Goal: Information Seeking & Learning: Learn about a topic

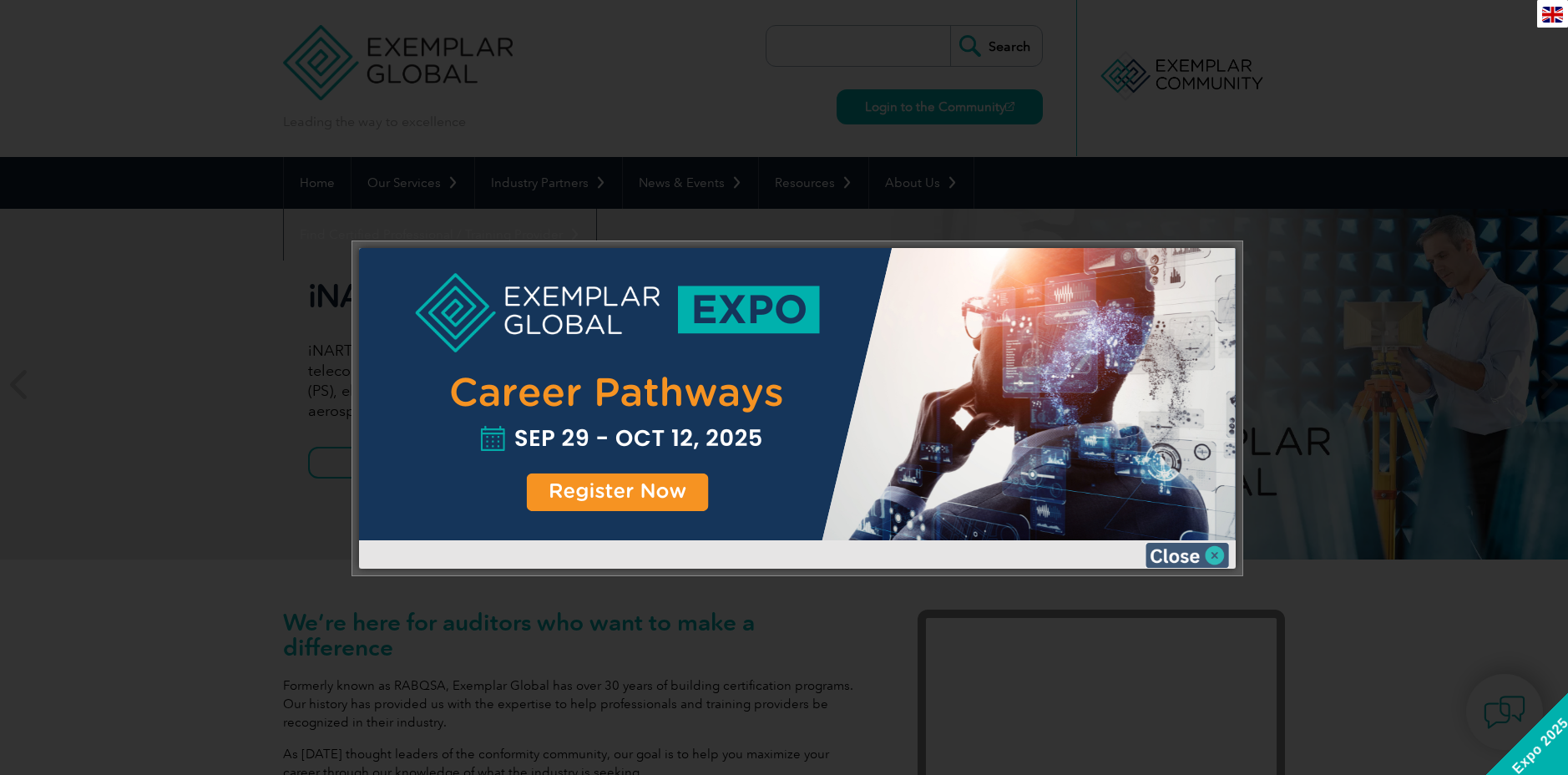
click at [1212, 556] on img at bounding box center [1187, 555] width 84 height 25
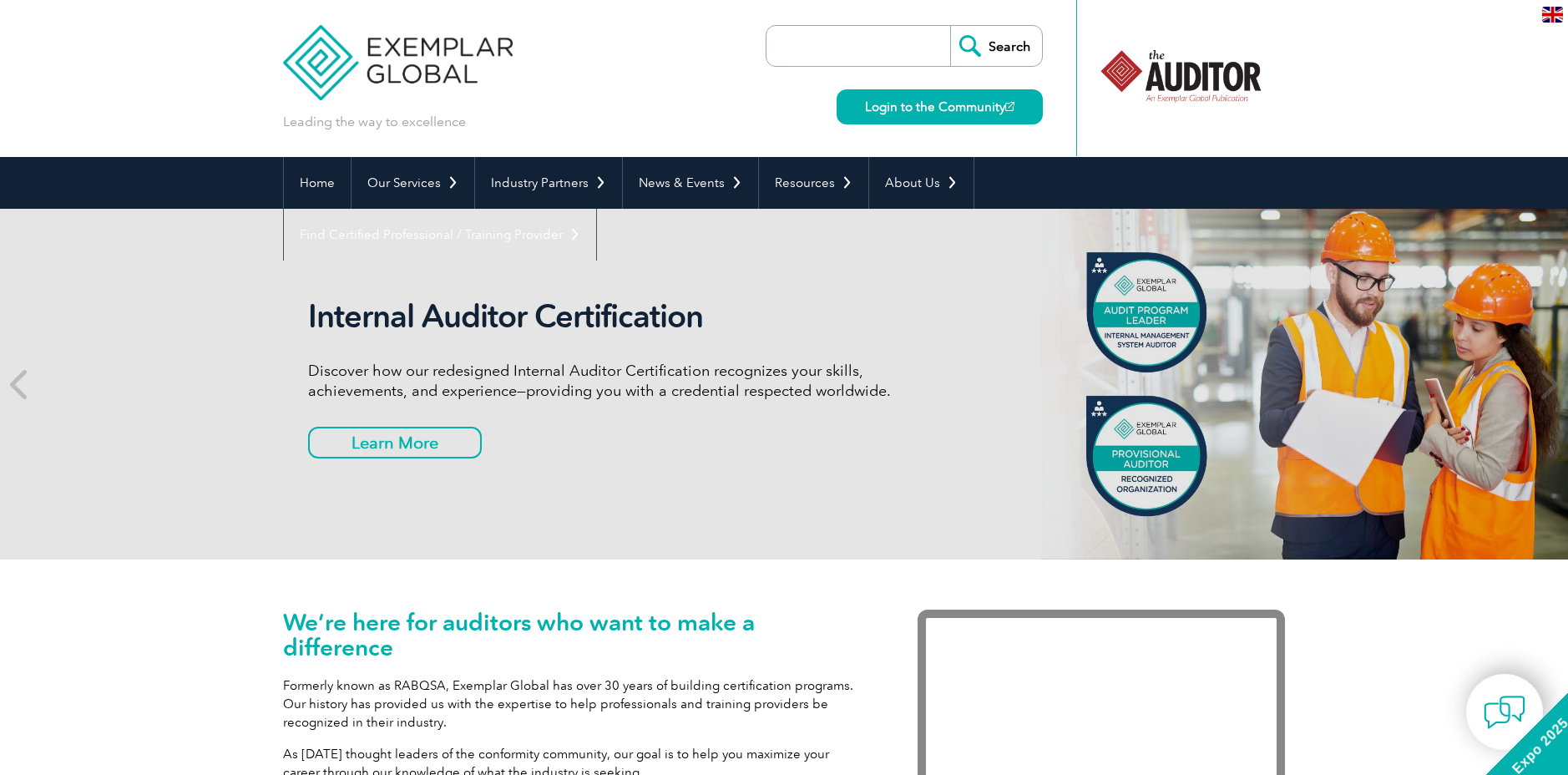
click at [836, 40] on input "search" at bounding box center [862, 46] width 176 height 40
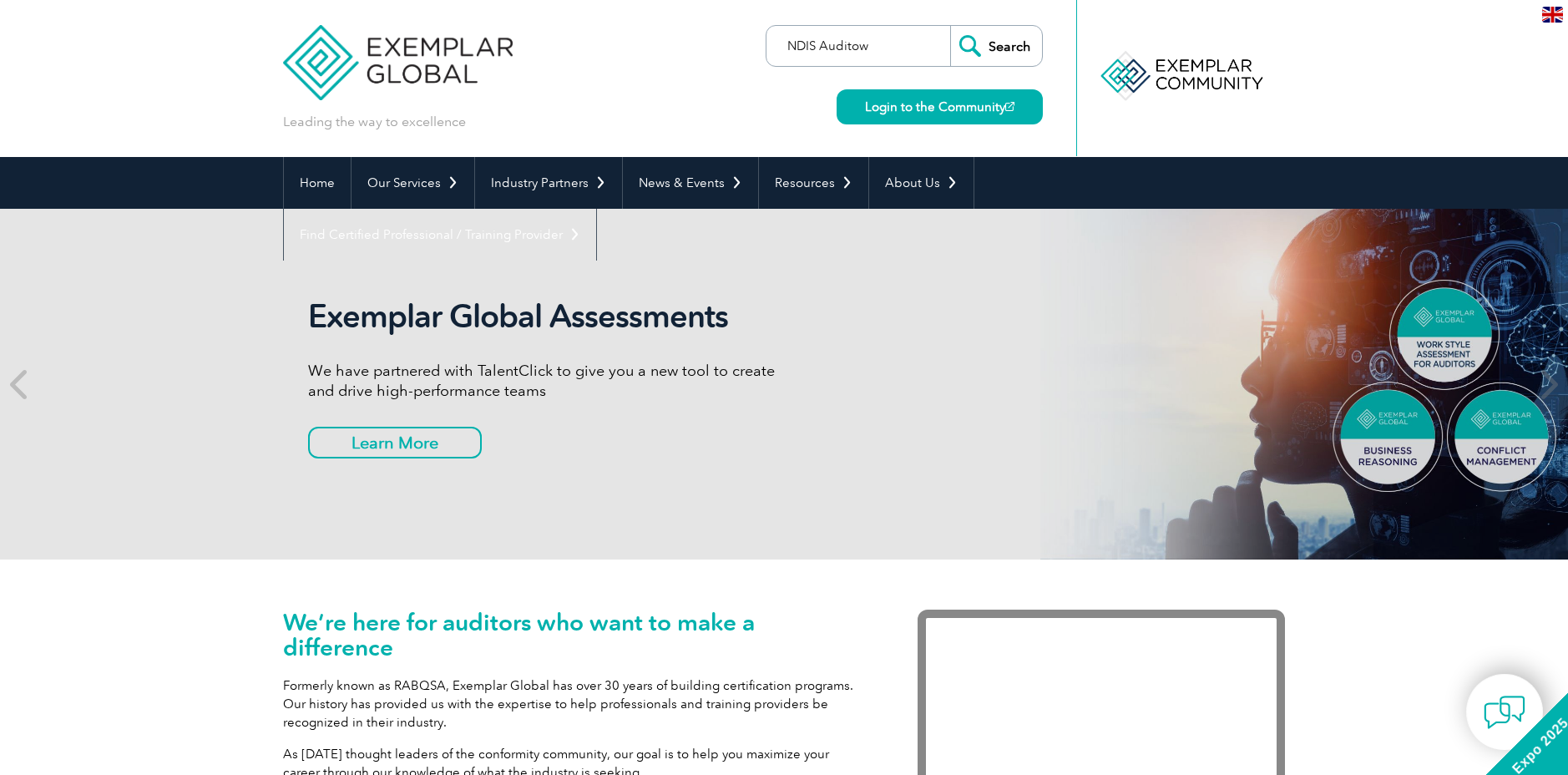
type input "NDIS Auditow"
click at [950, 26] on input "Search" at bounding box center [996, 46] width 92 height 40
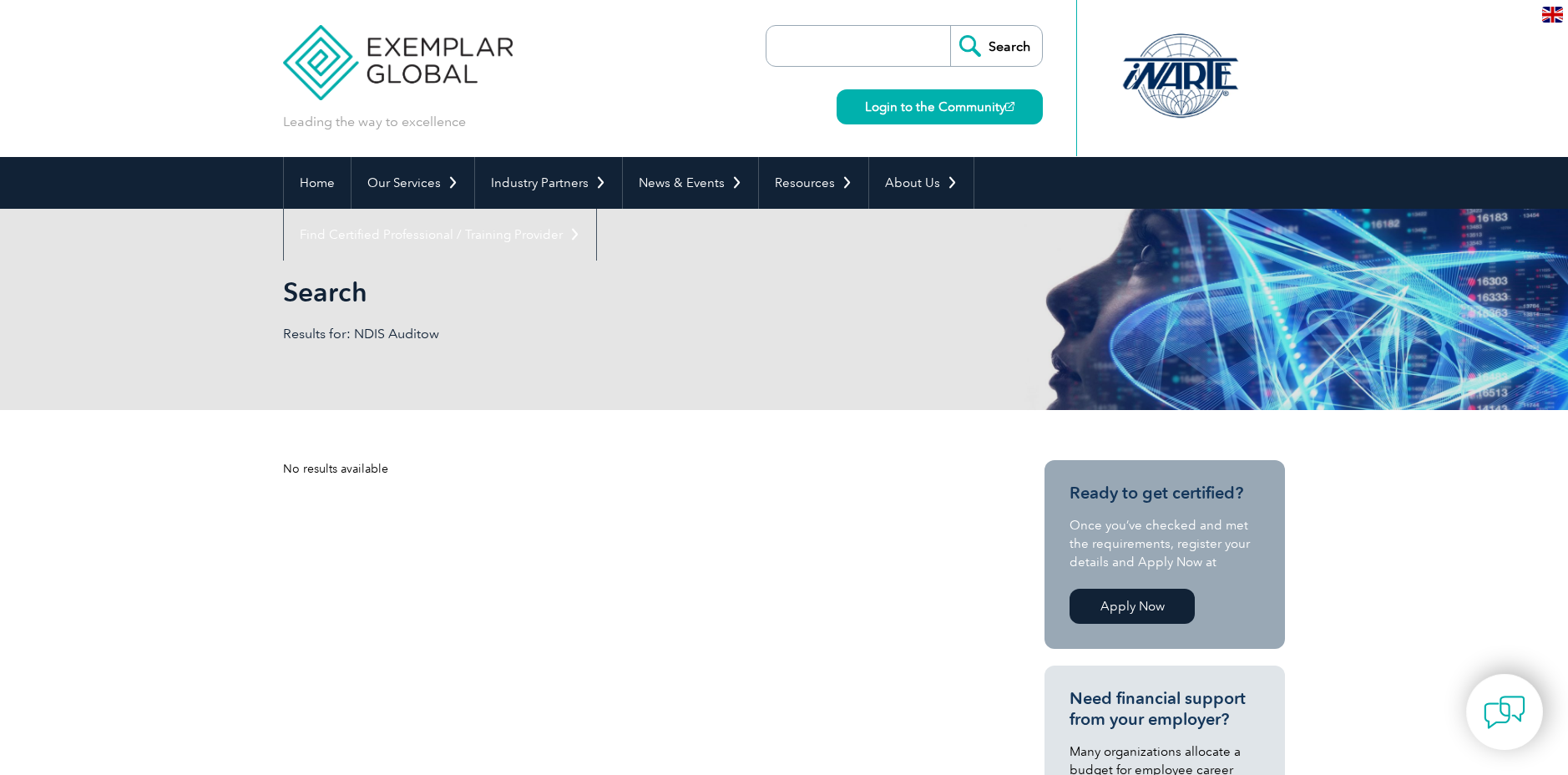
click at [798, 59] on input "search" at bounding box center [862, 46] width 176 height 40
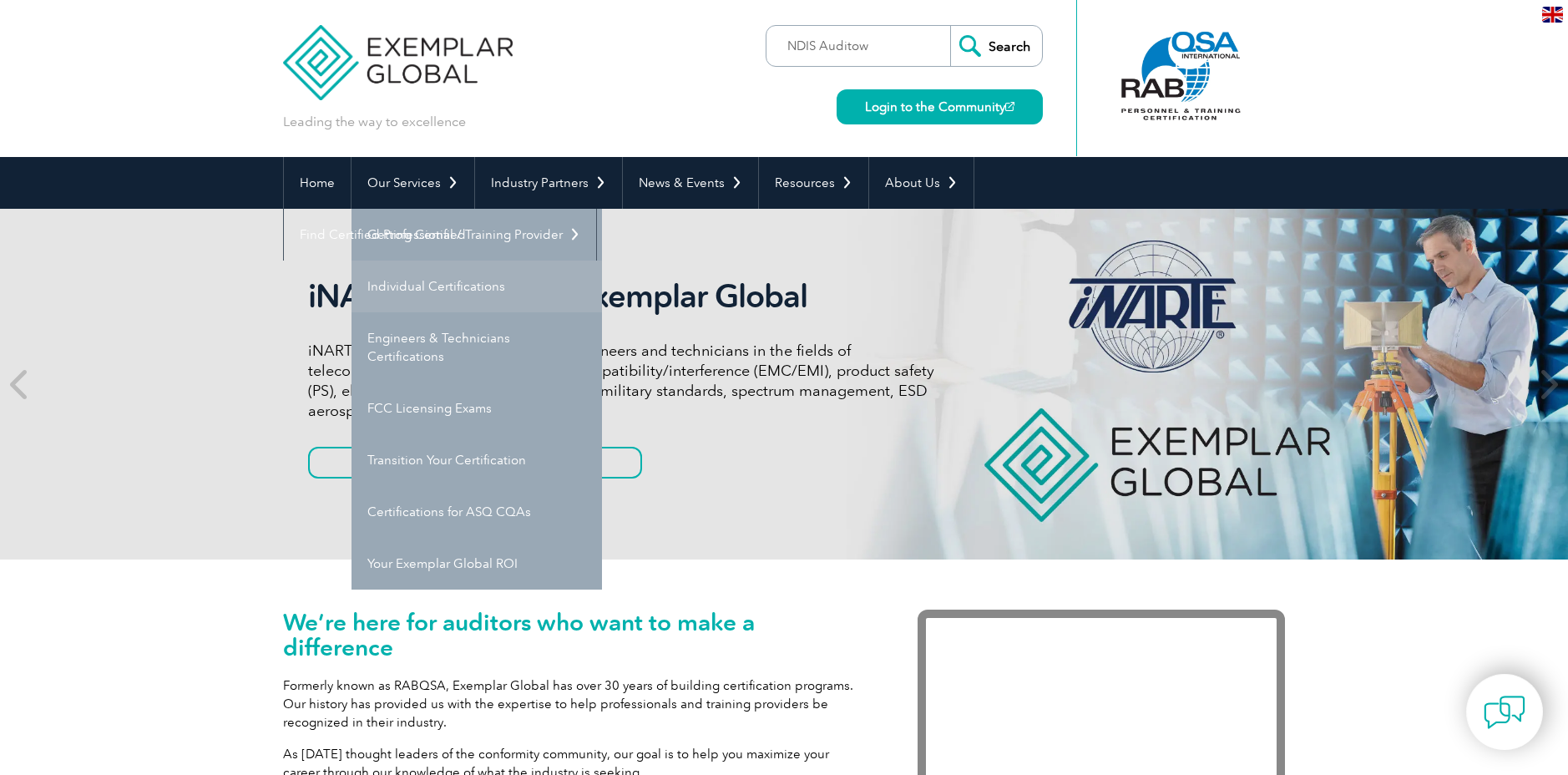
click at [444, 274] on link "Individual Certifications" at bounding box center [477, 286] width 251 height 51
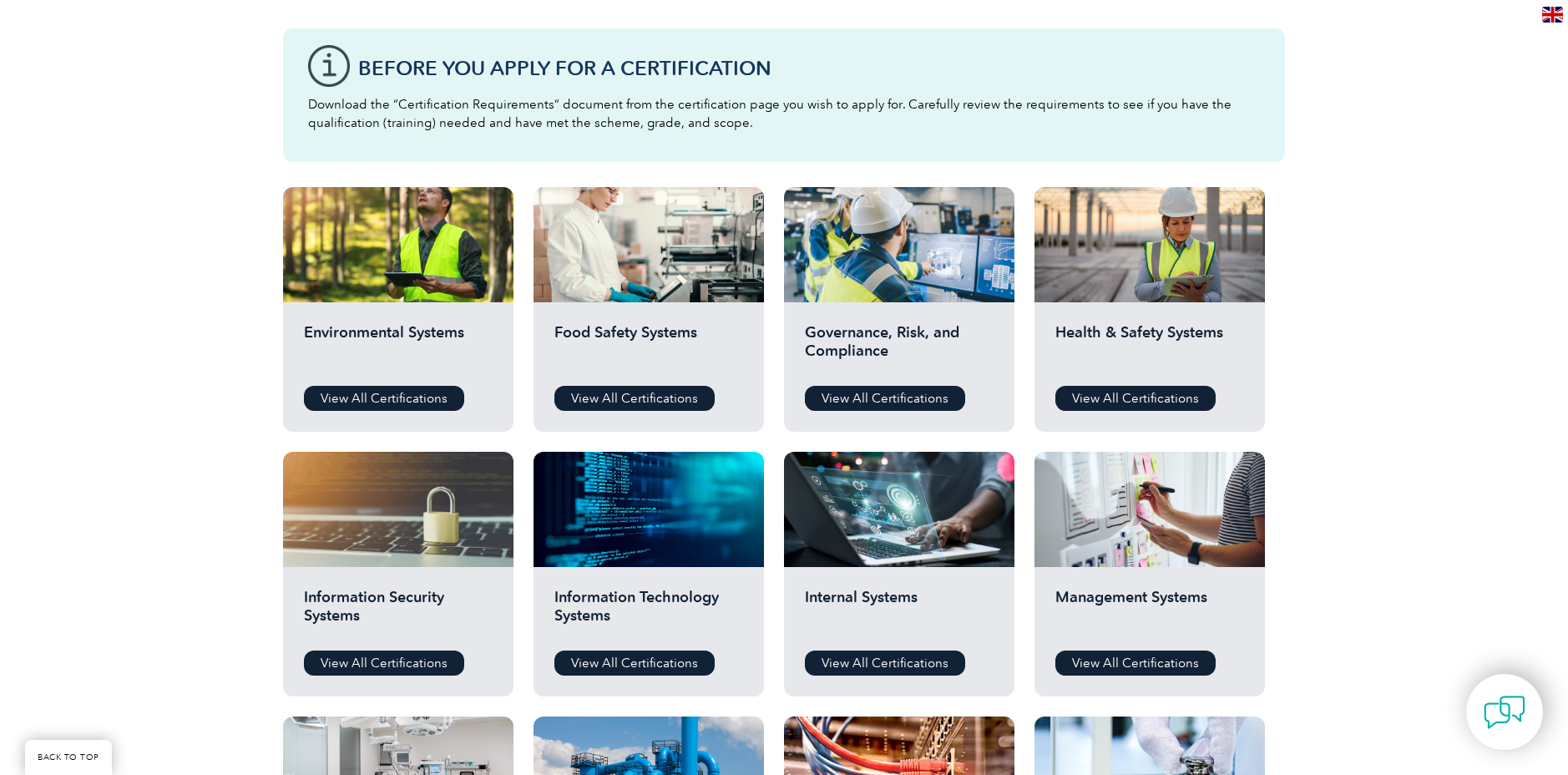
scroll to position [442, 0]
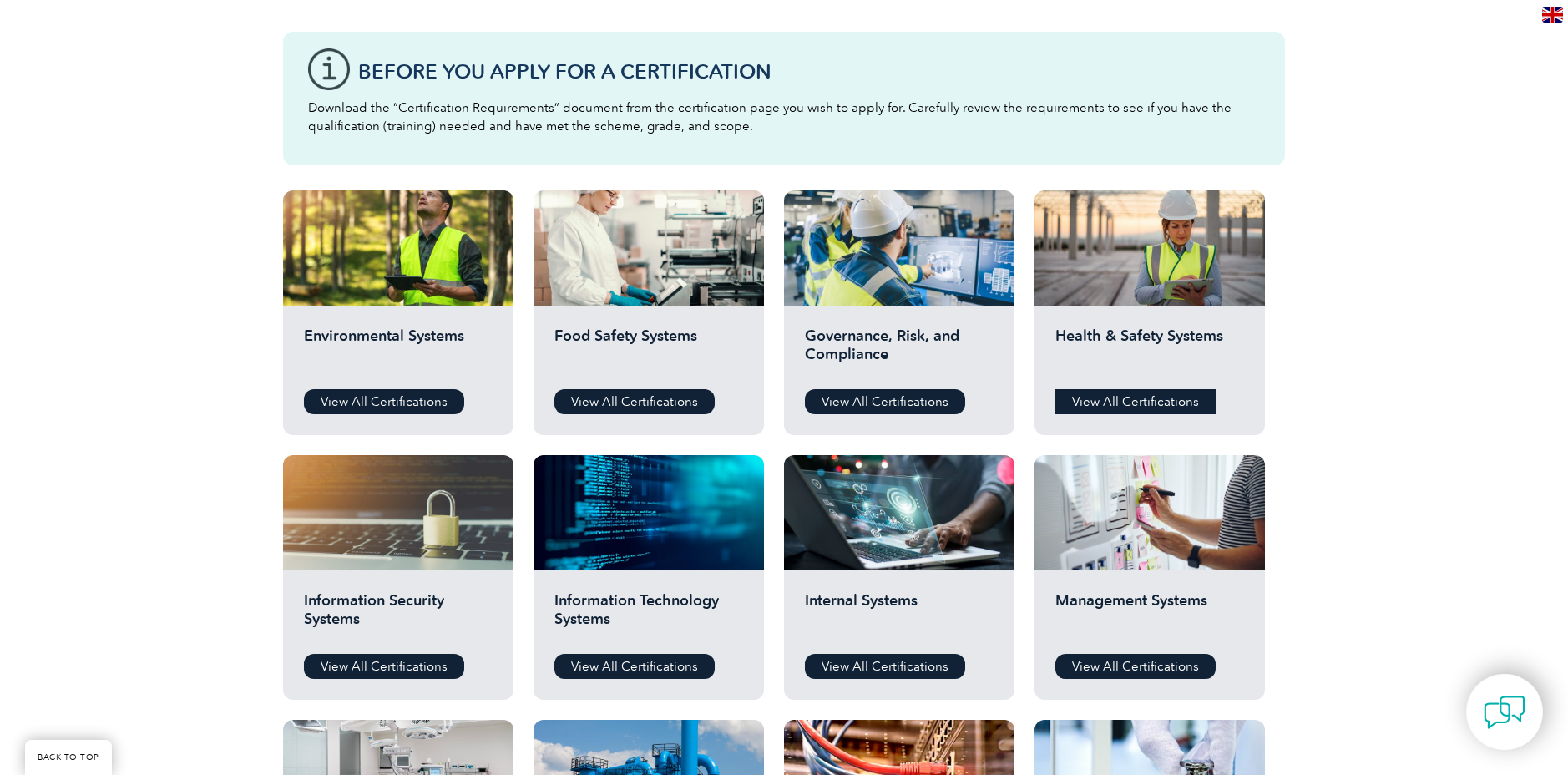
click at [1137, 397] on link "View All Certifications" at bounding box center [1135, 402] width 160 height 25
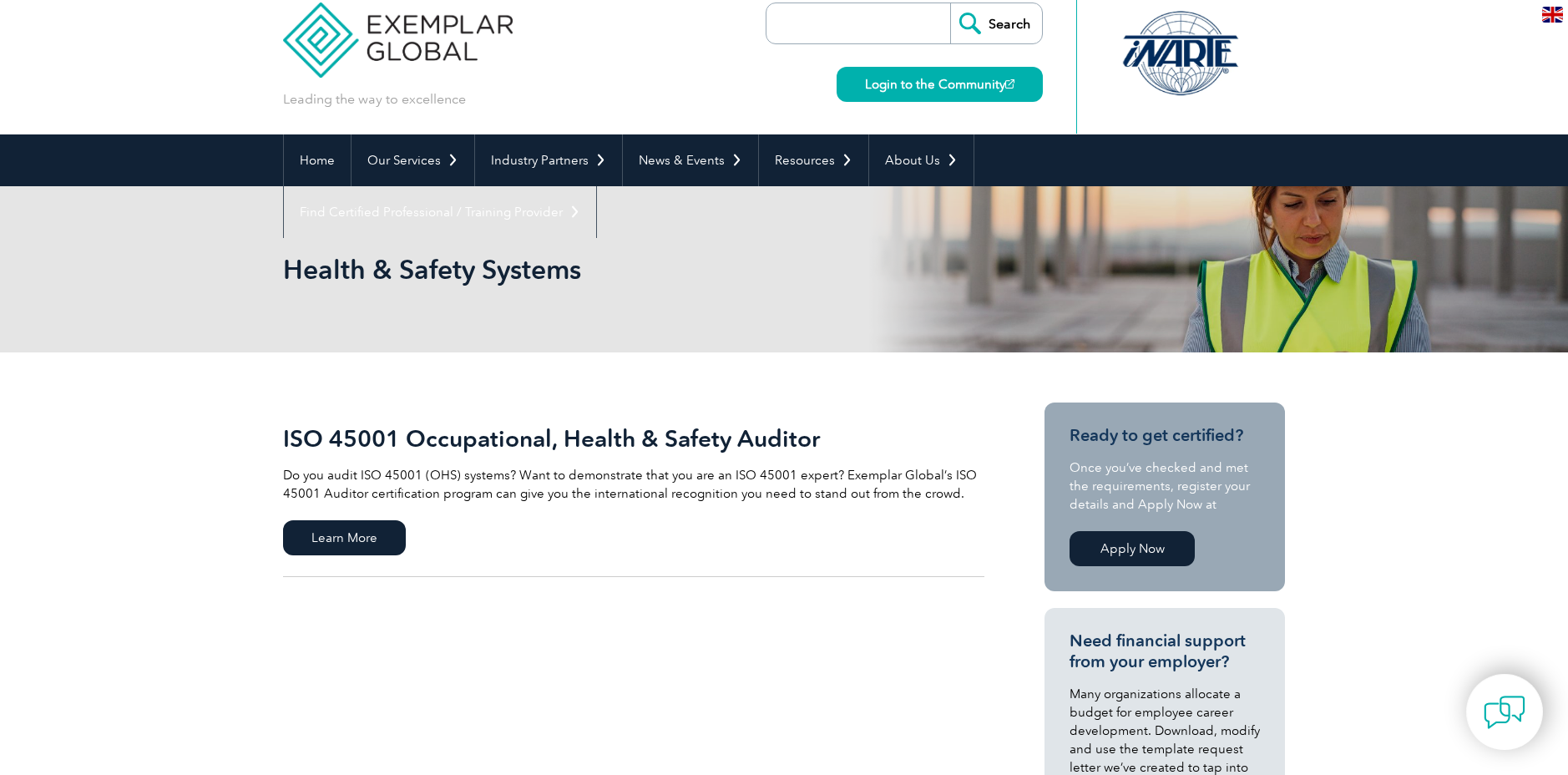
scroll to position [24, 0]
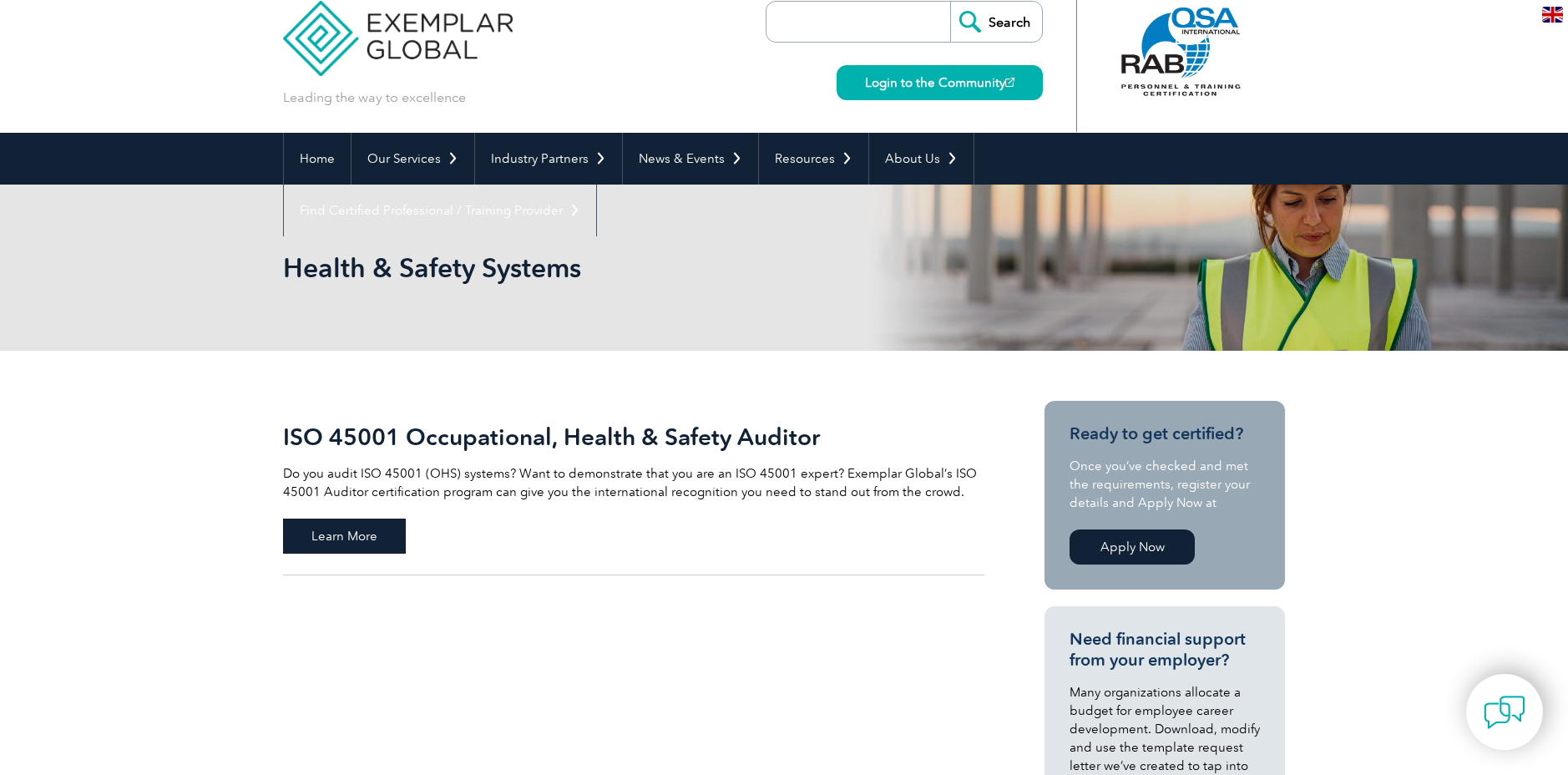
click at [356, 533] on span "Learn More" at bounding box center [344, 535] width 123 height 35
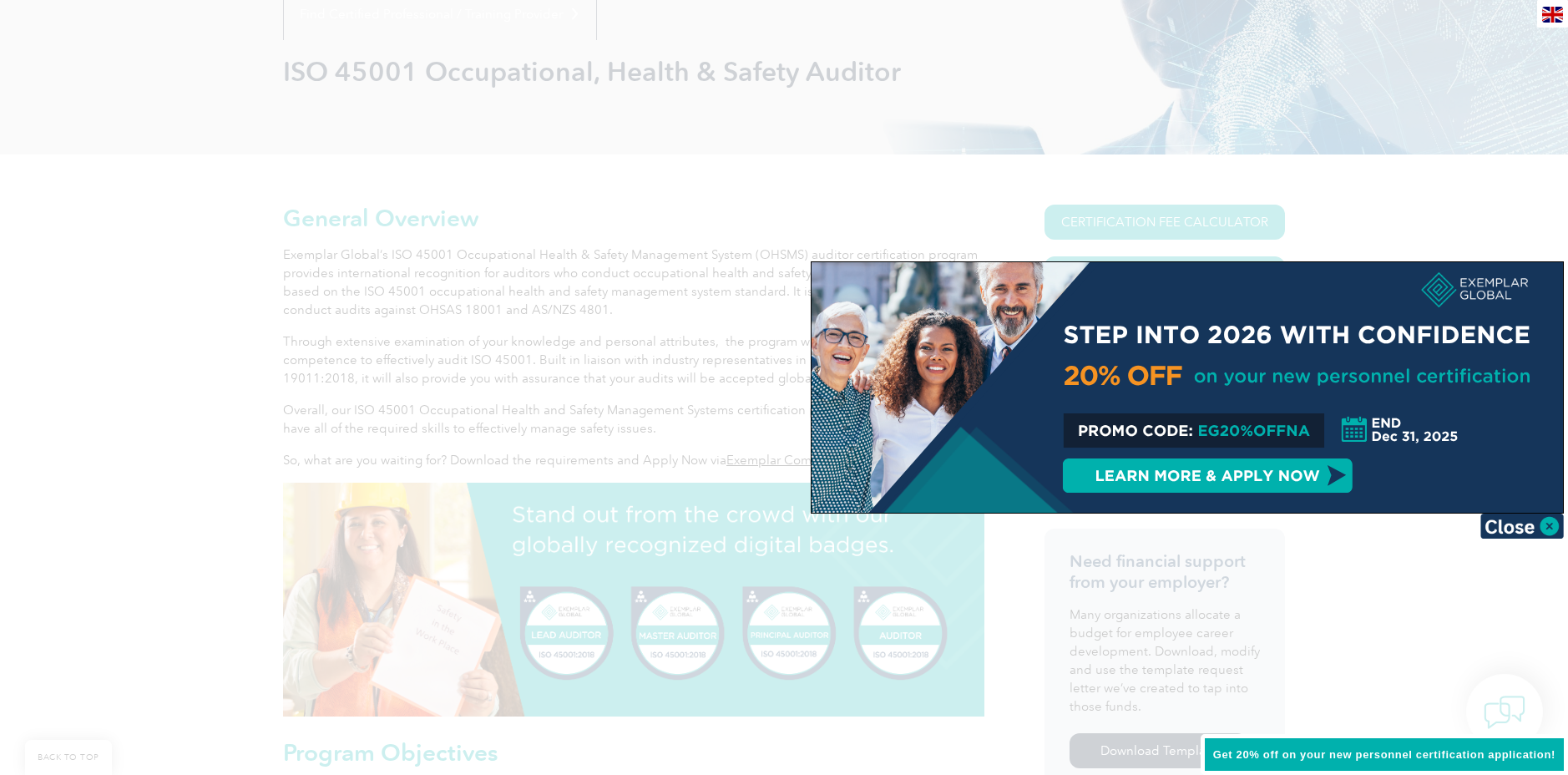
scroll to position [247, 0]
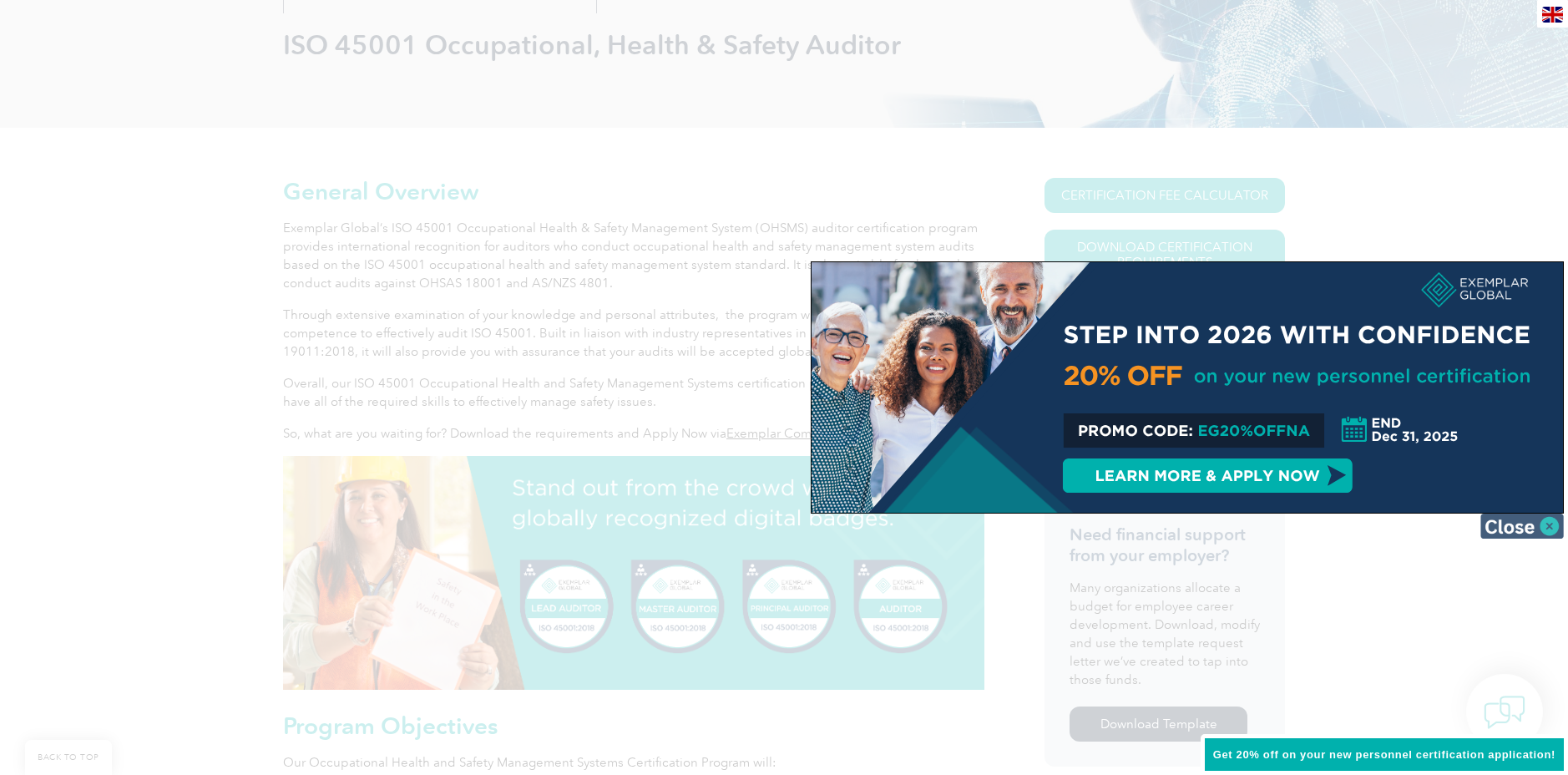
click at [1535, 520] on img at bounding box center [1522, 526] width 84 height 25
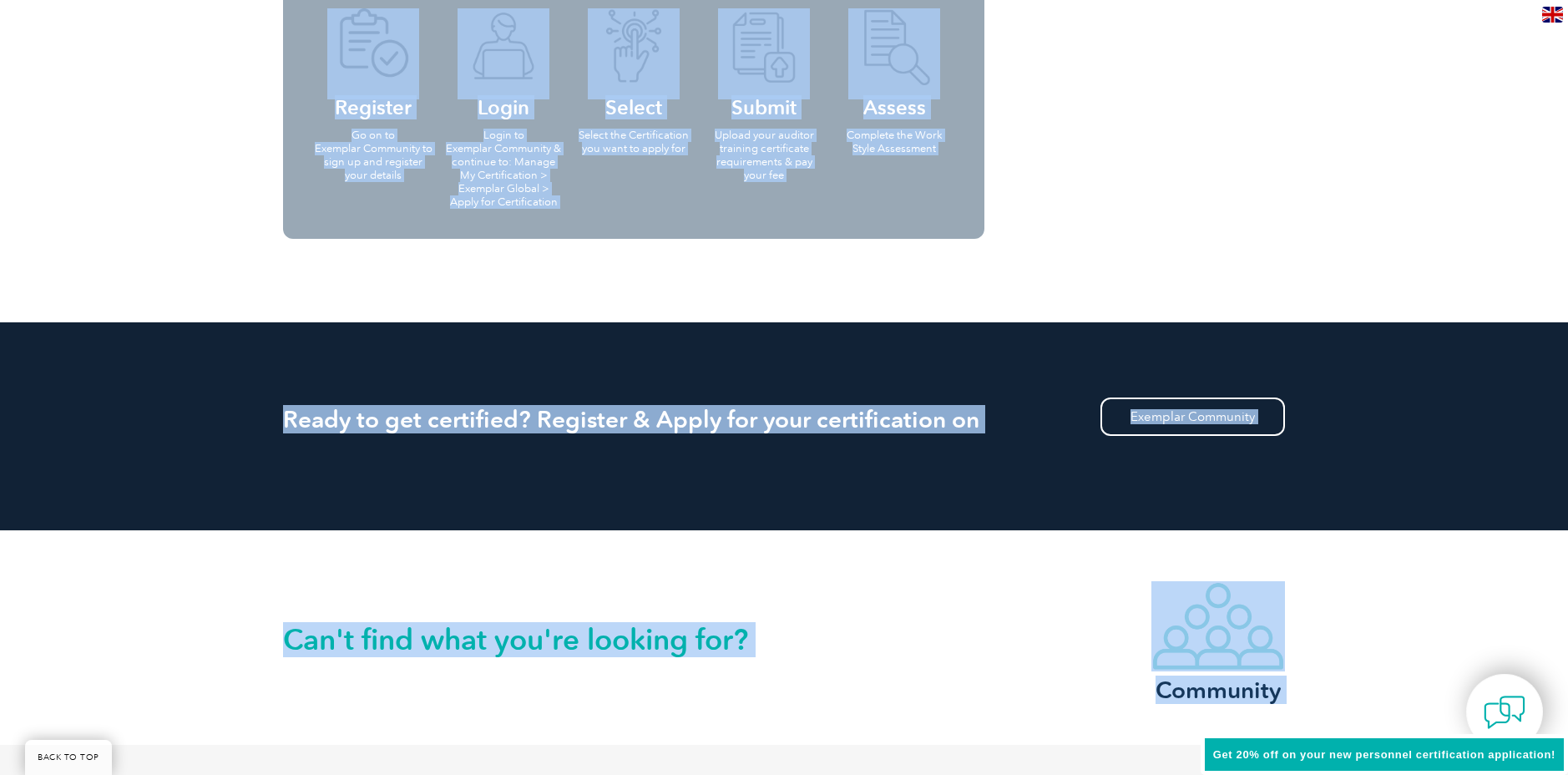
scroll to position [1870, 0]
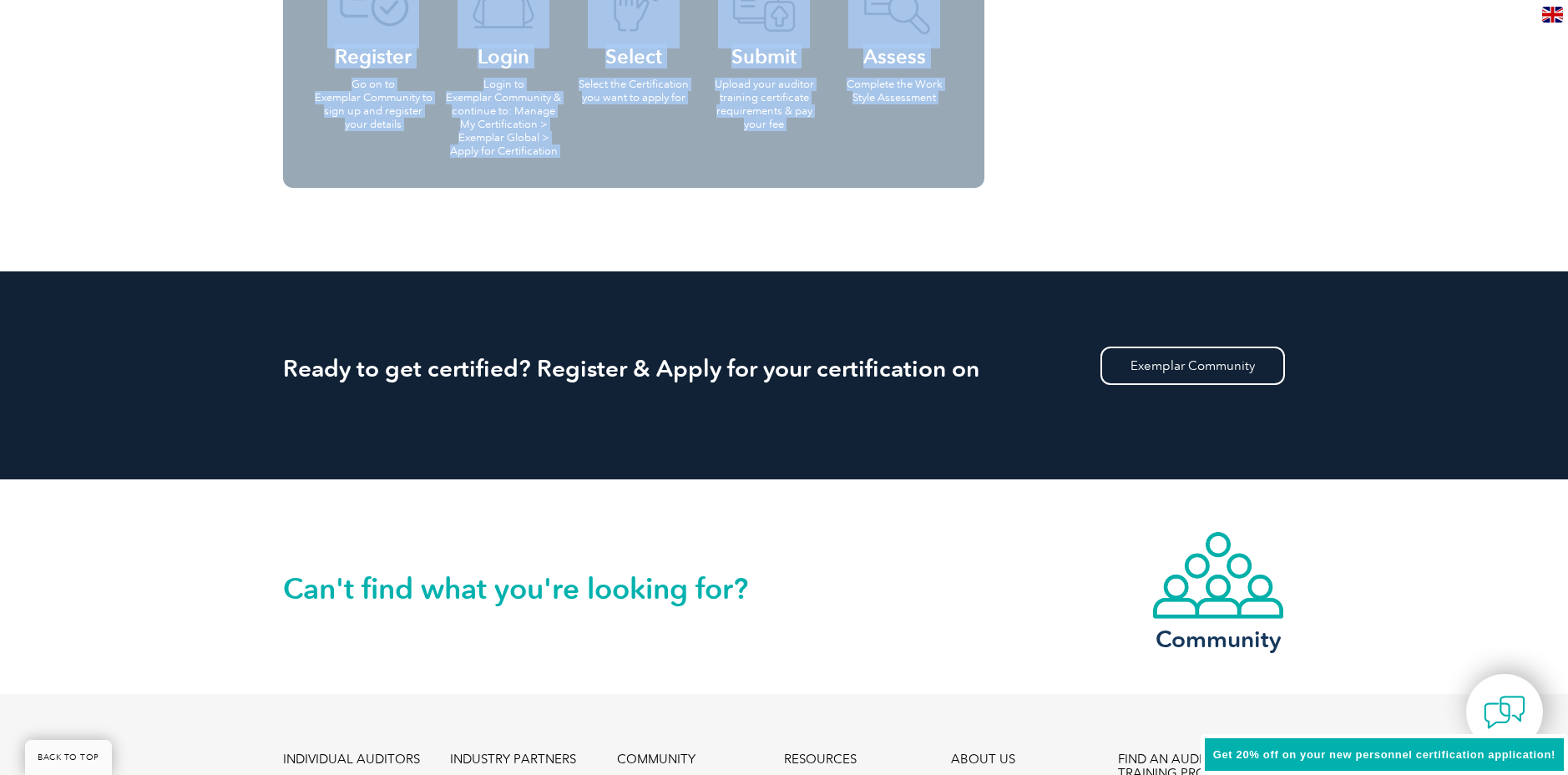
drag, startPoint x: 282, startPoint y: 183, endPoint x: 887, endPoint y: 316, distance: 619.4
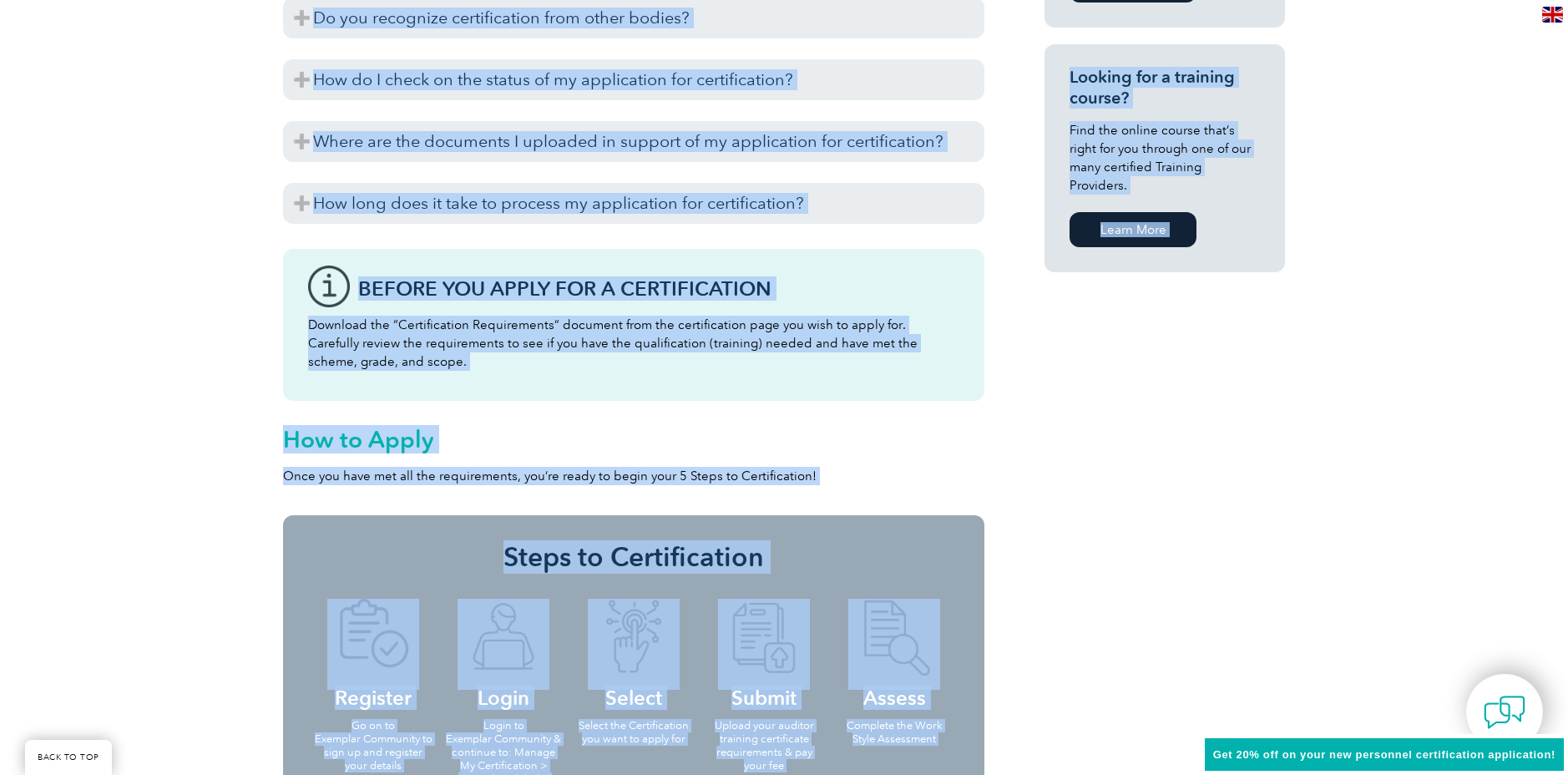
scroll to position [1161, 0]
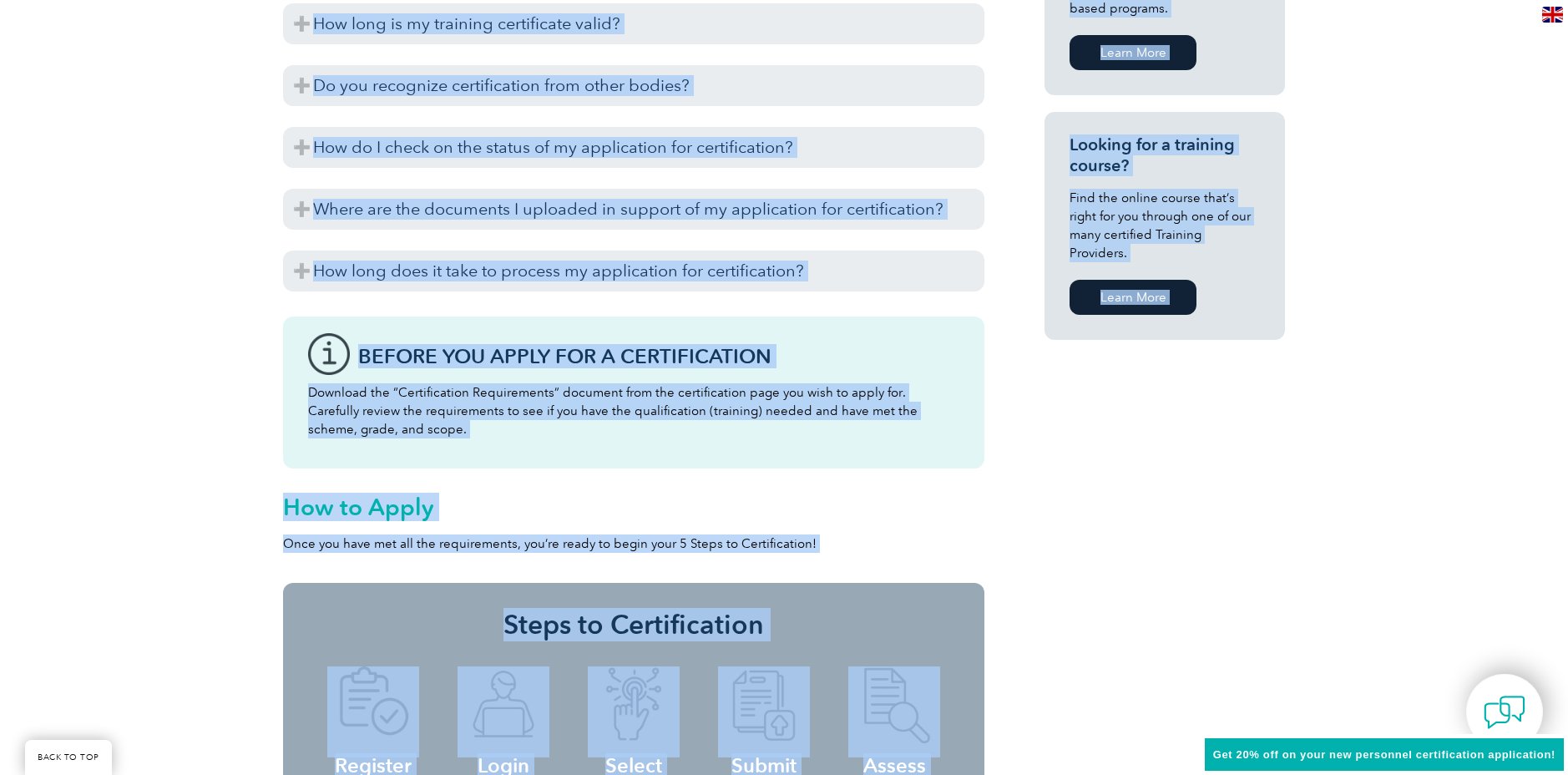
click at [839, 326] on div "Before You Apply For a Certification Download the “Certification Requirements” …" at bounding box center [634, 392] width 701 height 152
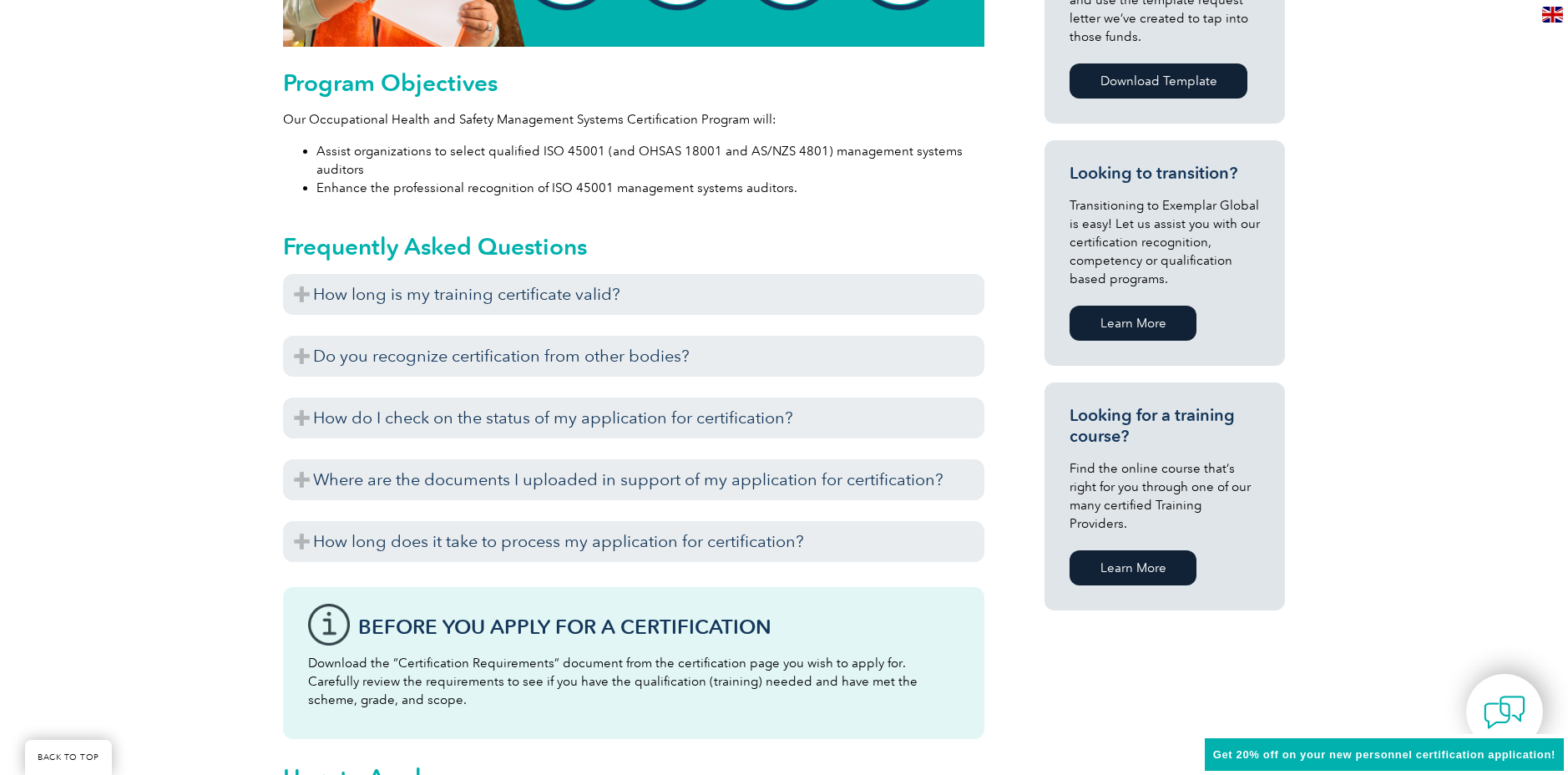
scroll to position [887, 0]
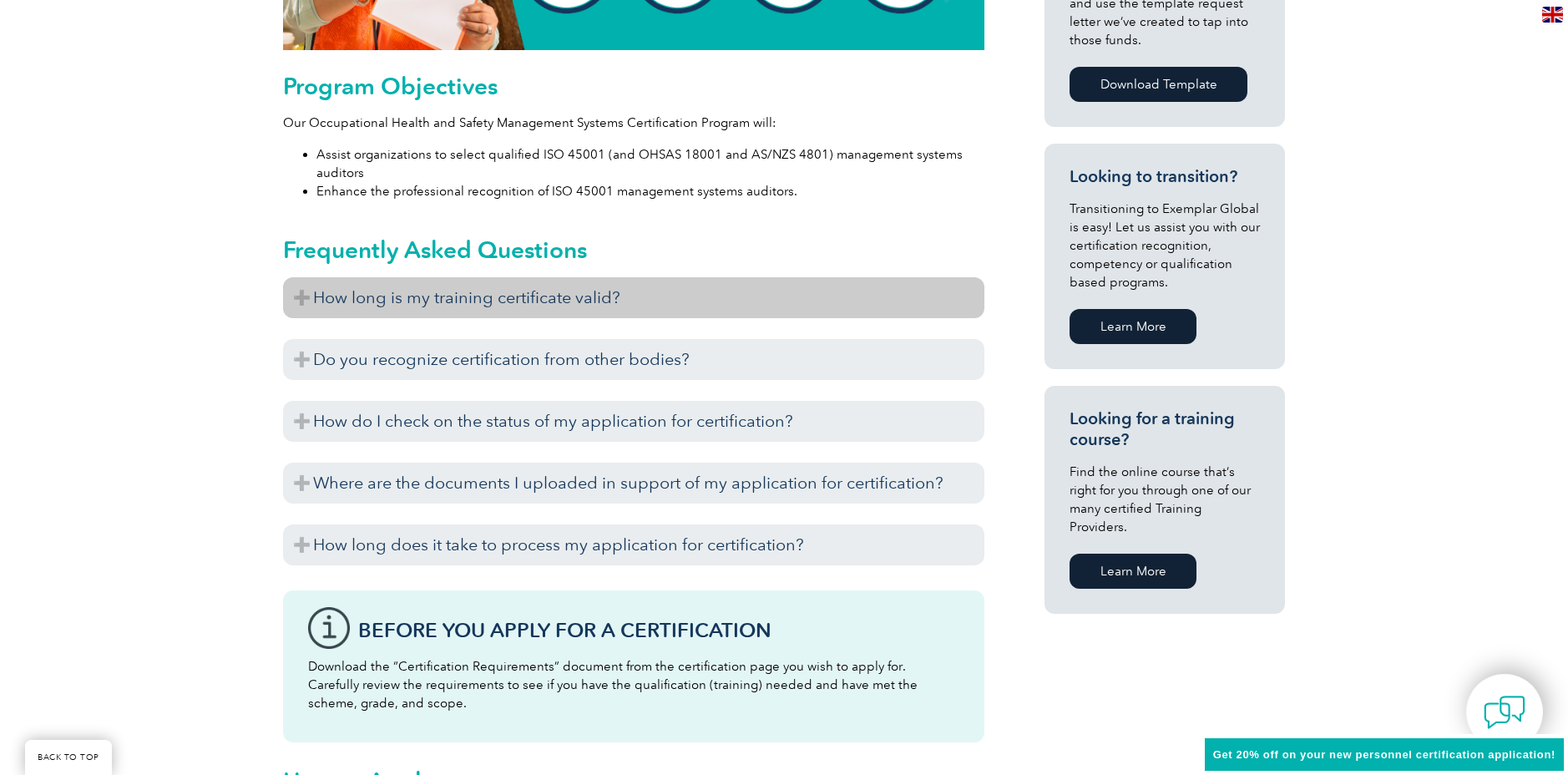
click at [305, 296] on h3 "How long is my training certificate valid?" at bounding box center [634, 297] width 701 height 41
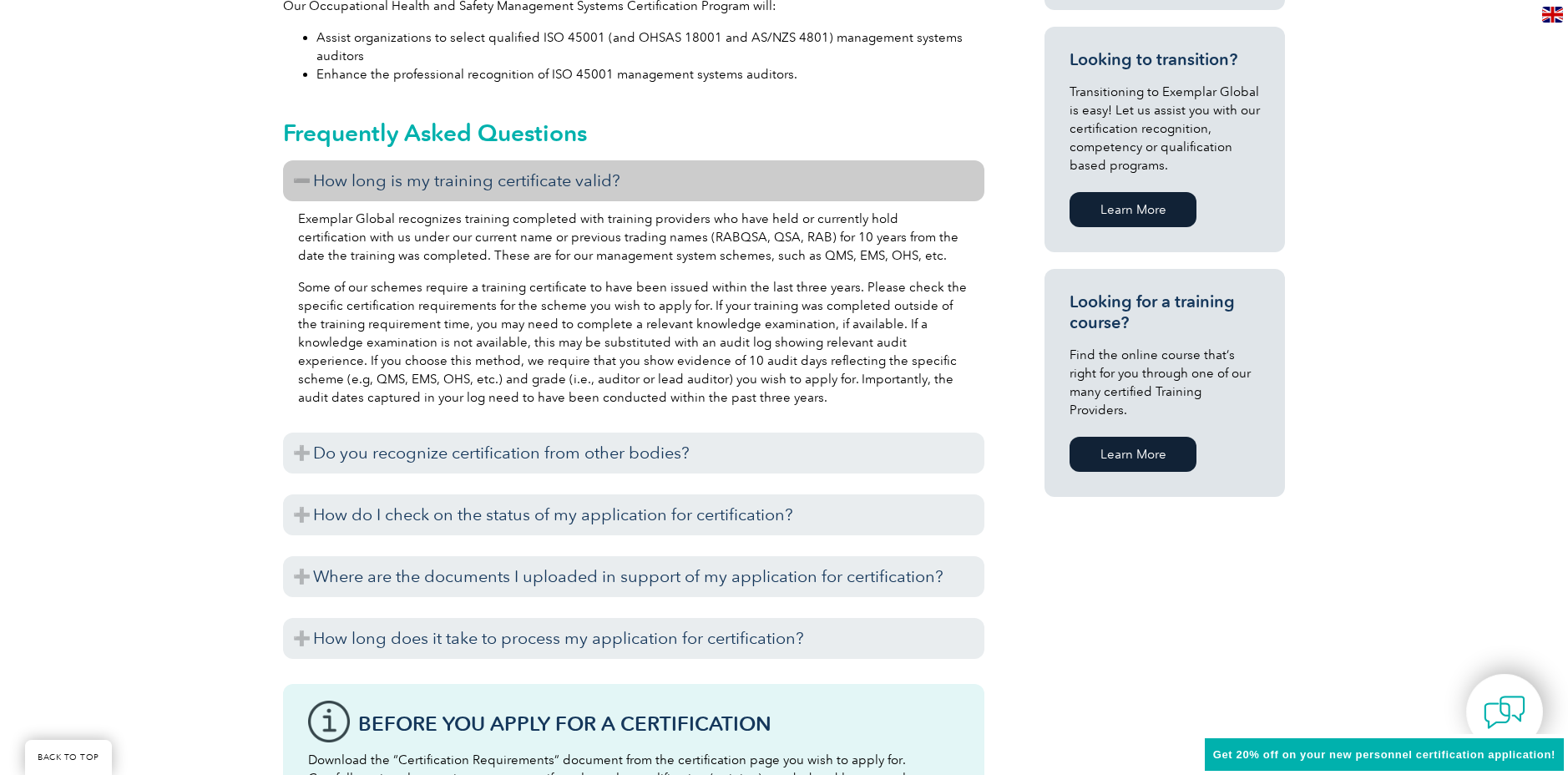
scroll to position [1005, 0]
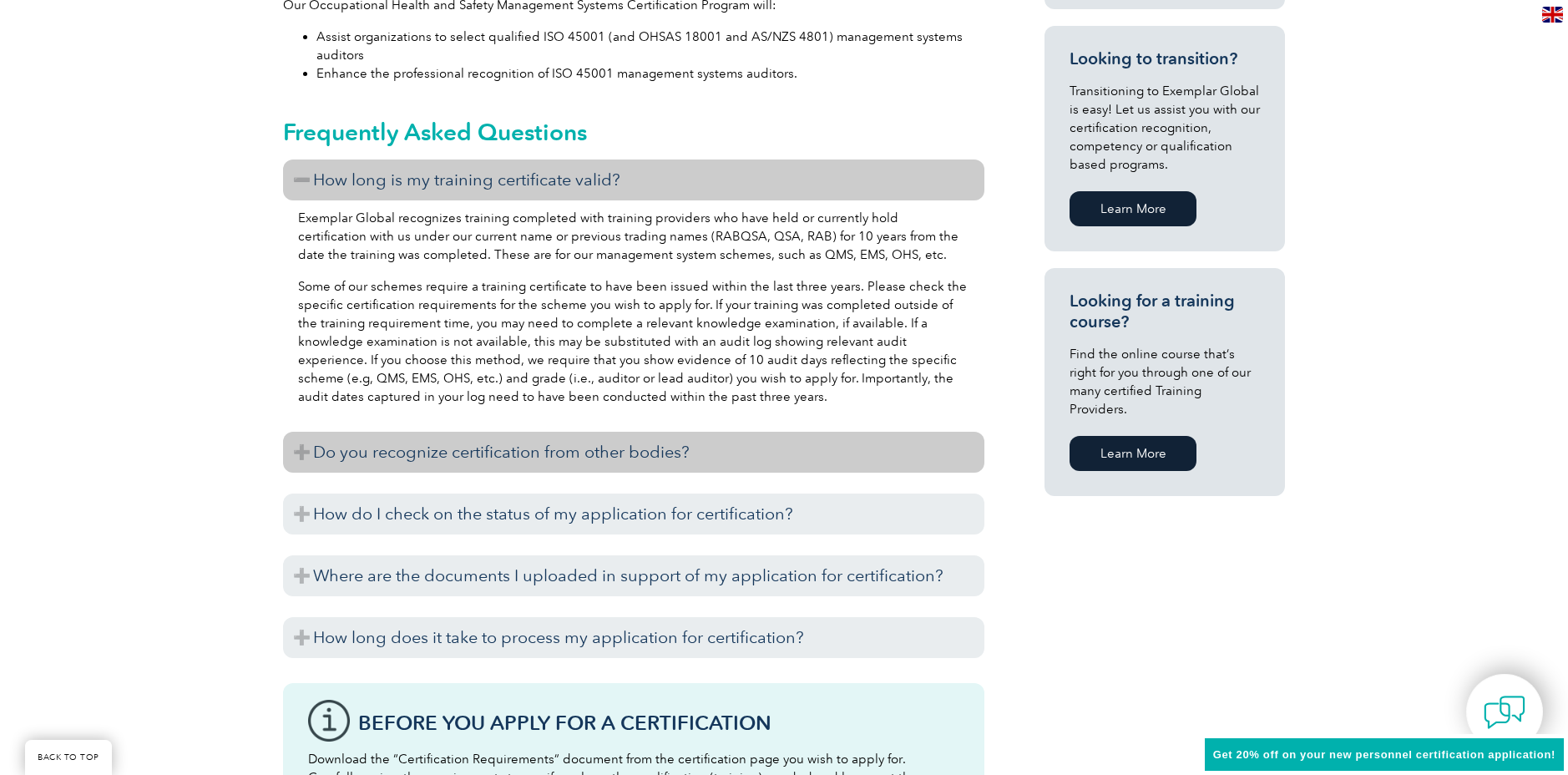
click at [298, 451] on h3 "Do you recognize certification from other bodies?" at bounding box center [634, 451] width 701 height 41
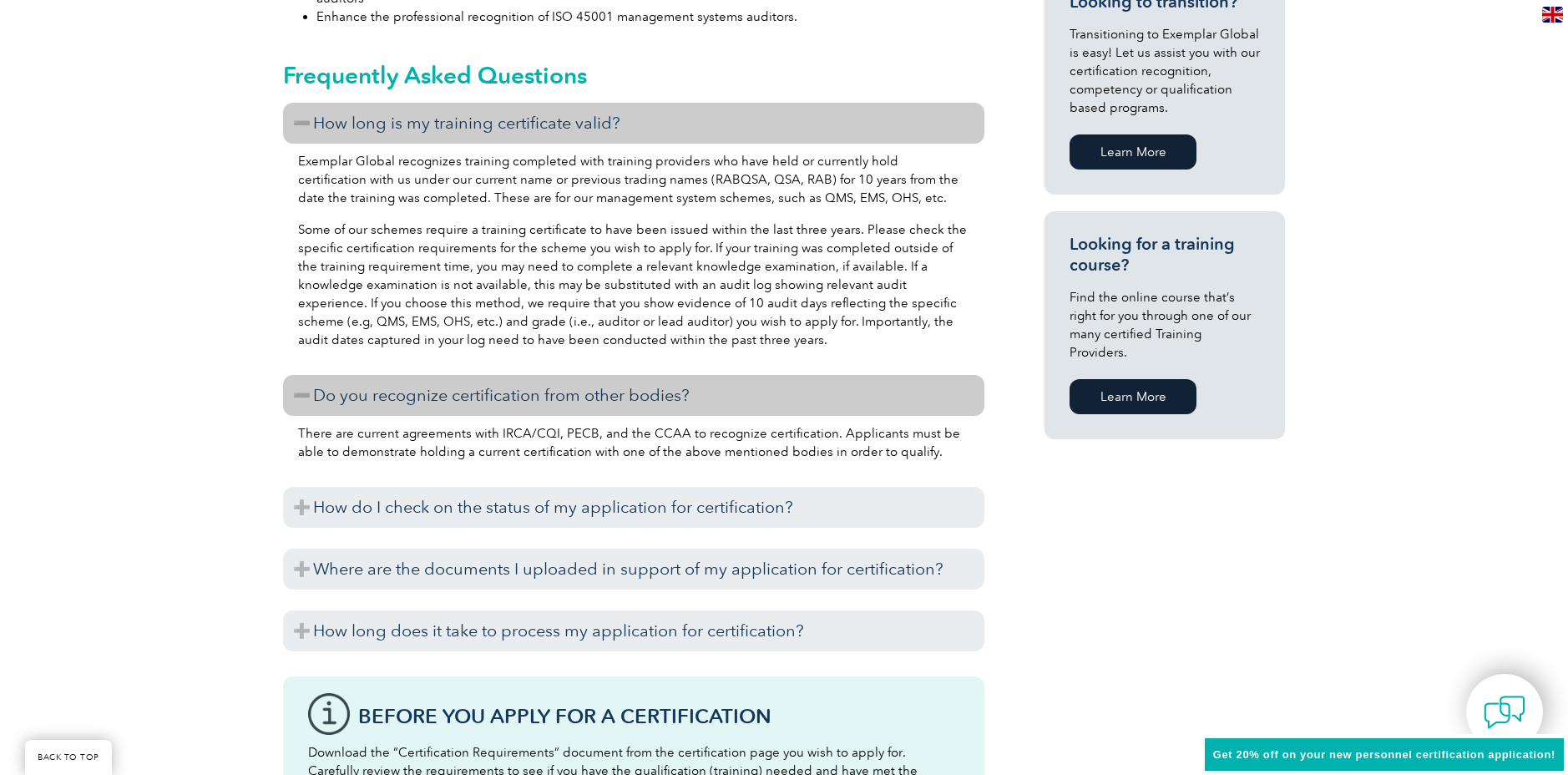
scroll to position [1084, 0]
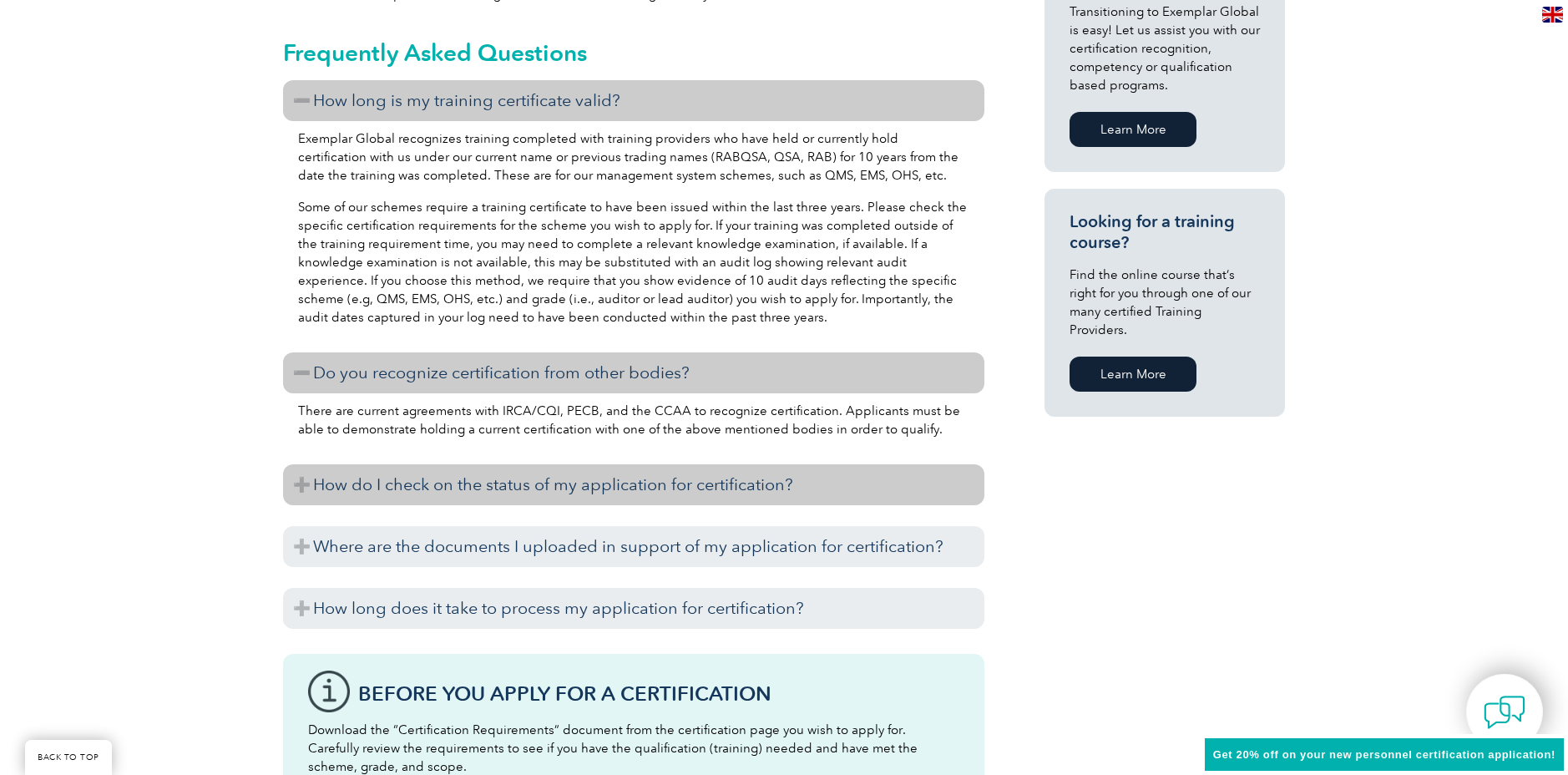
click at [301, 487] on h3 "How do I check on the status of my application for certification?" at bounding box center [634, 484] width 701 height 41
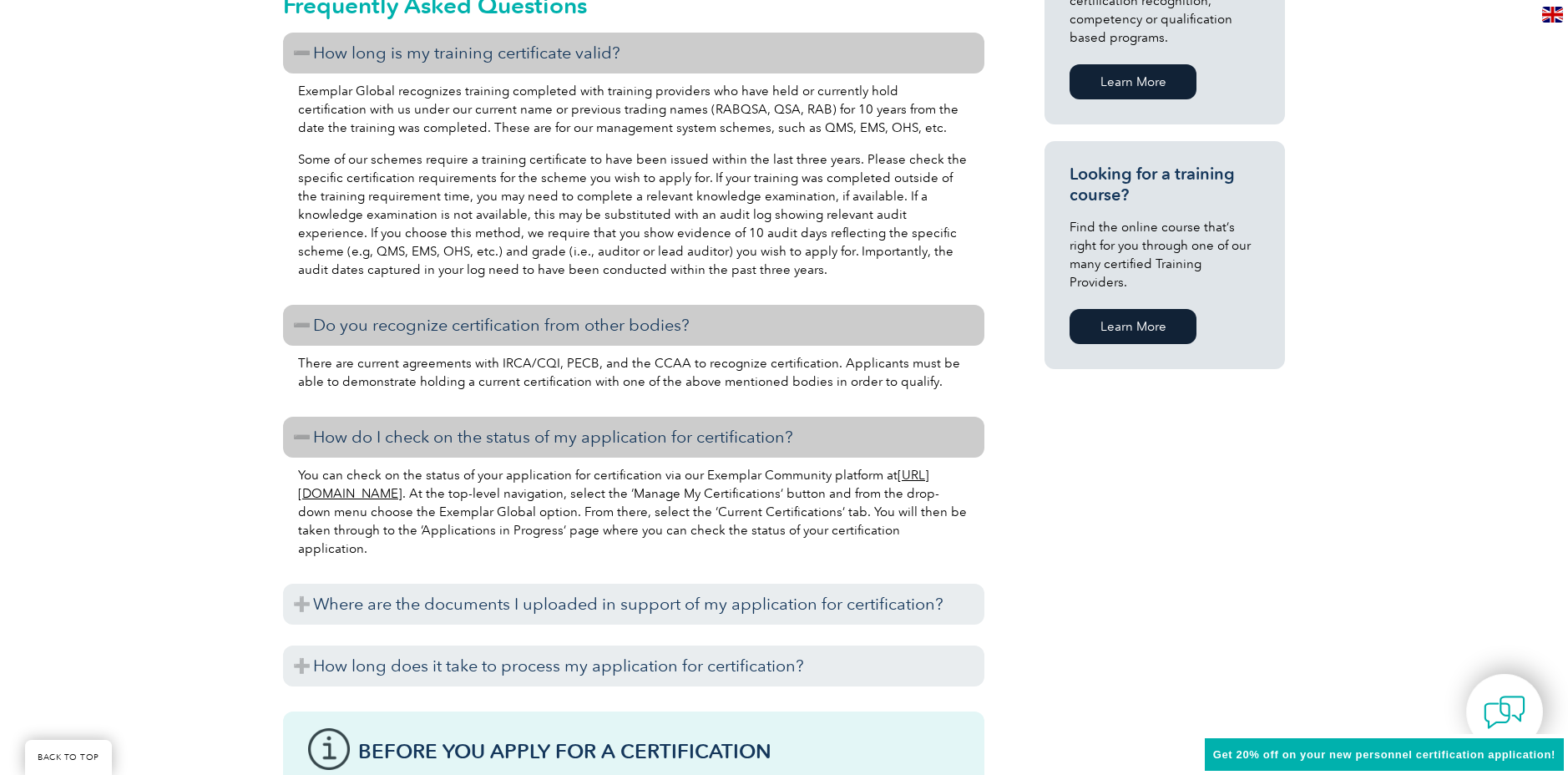
scroll to position [1234, 0]
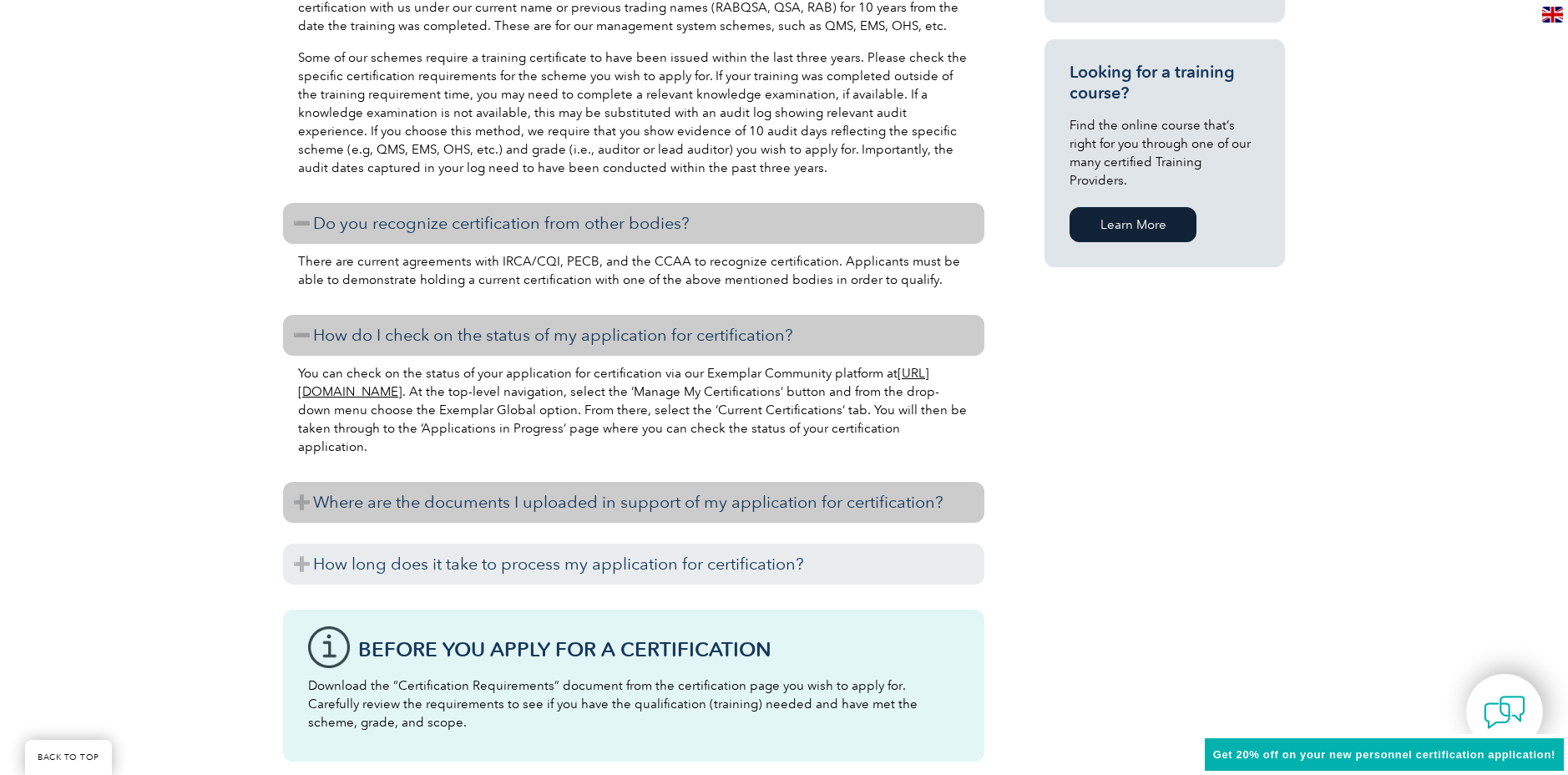
click at [302, 506] on h3 "Where are the documents I uploaded in support of my application for certificati…" at bounding box center [634, 502] width 701 height 41
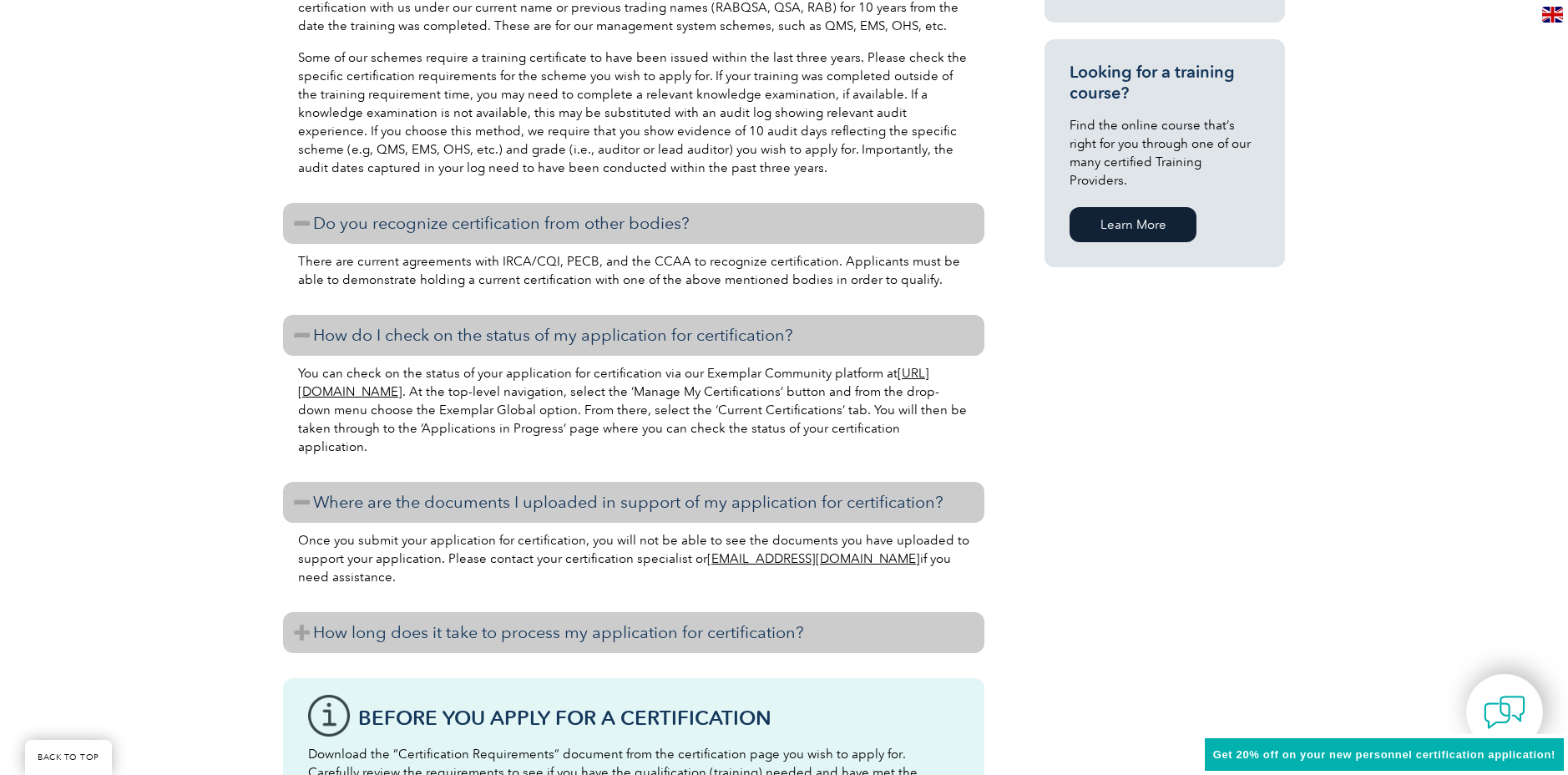
click at [301, 625] on h3 "How long does it take to process my application for certification?" at bounding box center [634, 632] width 701 height 41
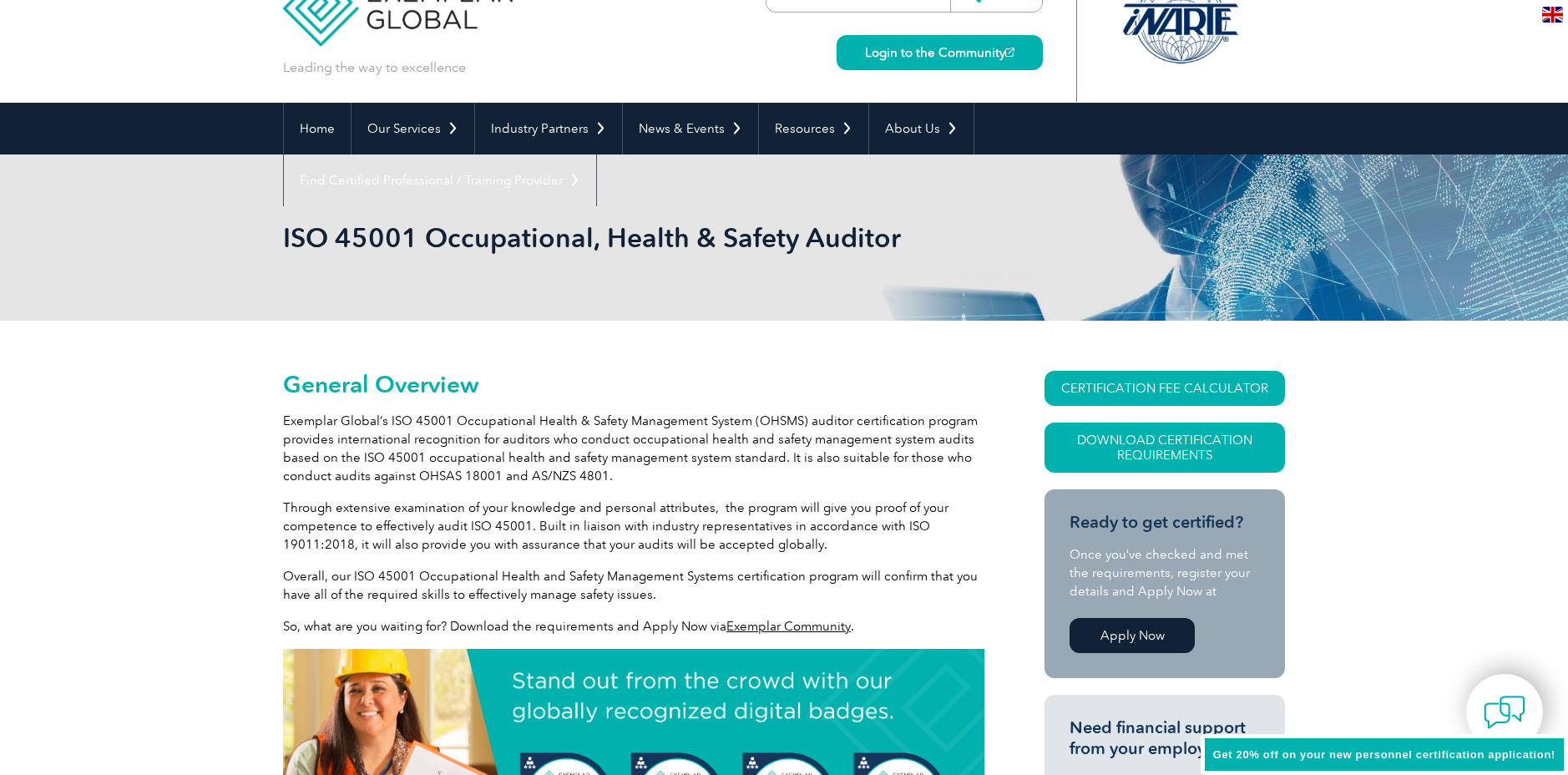
scroll to position [0, 0]
